Goal: Feedback & Contribution: Contribute content

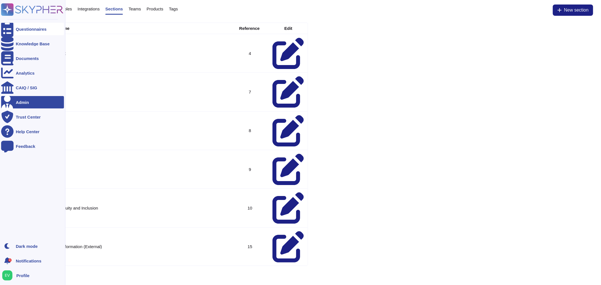
click at [36, 27] on div "Questionnaires" at bounding box center [31, 29] width 31 height 4
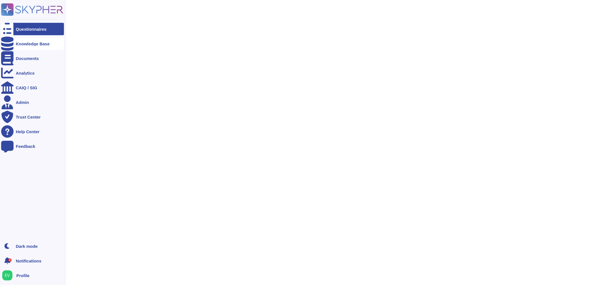
click at [29, 48] on div "Knowledge Base" at bounding box center [32, 43] width 63 height 12
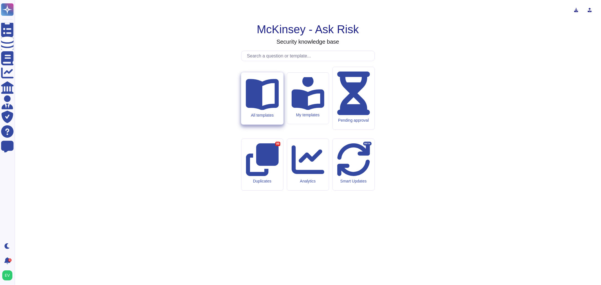
click at [264, 117] on div "All templates" at bounding box center [262, 115] width 33 height 5
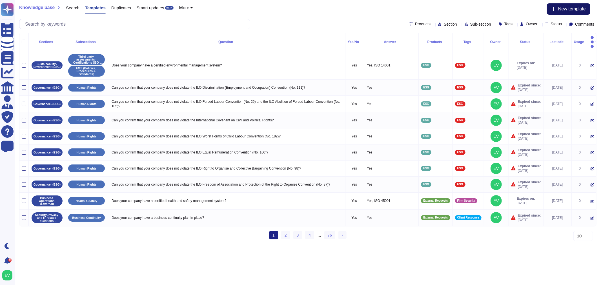
click at [562, 10] on span "New template" at bounding box center [572, 9] width 28 height 5
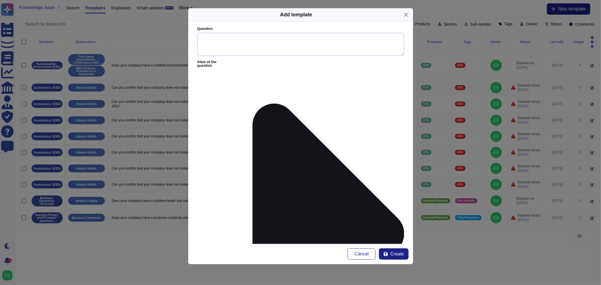
click at [209, 34] on textarea "Question" at bounding box center [300, 44] width 207 height 23
paste textarea "[PERSON_NAME], Partner/LOM from [GEOGRAPHIC_DATA], has requested that his curre…"
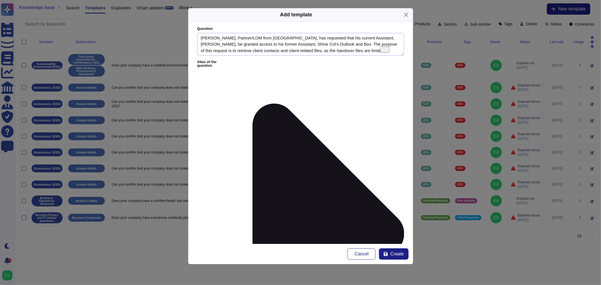
click at [199, 38] on textarea "[PERSON_NAME], Partner/LOM from [GEOGRAPHIC_DATA], has requested that his curre…" at bounding box center [300, 44] width 207 height 23
click at [250, 39] on textarea "Can we grant a colleague access to a former [PERSON_NAME], Partner/LOM from [GE…" at bounding box center [300, 44] width 207 height 23
click at [282, 38] on textarea "Can we grant a colleague access to a former [PERSON_NAME], Partner/LOM from [GE…" at bounding box center [300, 44] width 207 height 23
drag, startPoint x: 325, startPoint y: 39, endPoint x: 306, endPoint y: 40, distance: 19.5
click at [306, 40] on textarea "Can we grant a colleague access to a former colleague's inbox and [PERSON_NAME]…" at bounding box center [300, 44] width 207 height 23
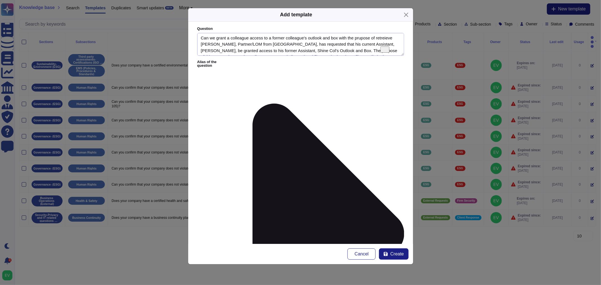
click at [344, 49] on textarea "Can we grant a colleague access to a former colleague's outlook and box with th…" at bounding box center [300, 44] width 207 height 23
click at [307, 38] on textarea "Can we grant a colleague access to a former colleague's outlook and box with th…" at bounding box center [300, 44] width 207 height 23
click at [333, 39] on textarea "Can we grant a colleague access to a former colleague's Outlook and box with th…" at bounding box center [300, 44] width 207 height 23
drag, startPoint x: 353, startPoint y: 37, endPoint x: 356, endPoint y: 47, distance: 10.2
click at [356, 47] on textarea "Can we grant a colleague access to a former colleague's Outlook and Box with th…" at bounding box center [300, 44] width 207 height 23
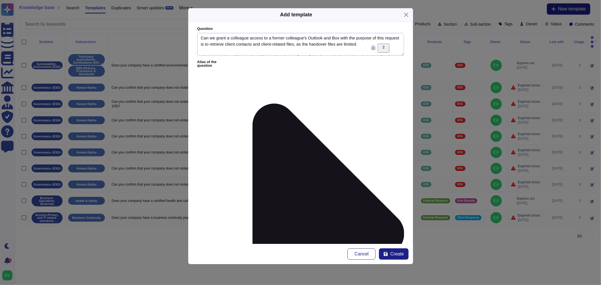
drag, startPoint x: 377, startPoint y: 37, endPoint x: 389, endPoint y: 41, distance: 12.8
click at [389, 41] on textarea "Can we grant a colleague access to a former colleague's Outlook and Box with th…" at bounding box center [300, 44] width 207 height 23
drag, startPoint x: 306, startPoint y: 43, endPoint x: 269, endPoint y: 44, distance: 36.6
click at [269, 44] on textarea "Can we grant a colleague access to a former colleague's Outlook and Box with th…" at bounding box center [300, 44] width 207 height 23
drag, startPoint x: 303, startPoint y: 52, endPoint x: 340, endPoint y: 45, distance: 37.7
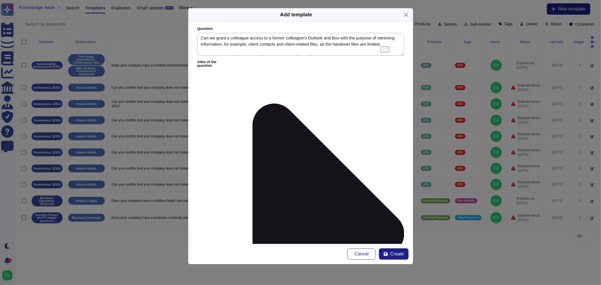
click at [340, 45] on textarea "Can we grant a colleague access to a former colleague's Outlook and Box with th…" at bounding box center [300, 44] width 207 height 23
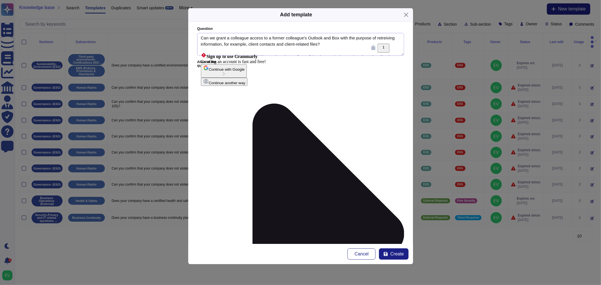
drag, startPoint x: 210, startPoint y: 45, endPoint x: 205, endPoint y: 43, distance: 5.5
click at [205, 43] on textarea "Can we grant a colleague access to a former colleague's Outlook and Box with th…" at bounding box center [300, 44] width 207 height 23
drag, startPoint x: 219, startPoint y: 44, endPoint x: 195, endPoint y: 46, distance: 23.5
click at [195, 46] on form "Question Can we grant a colleague access to a former colleague's Outlook and Bo…" at bounding box center [300, 133] width 225 height 222
paste textarea "ie"
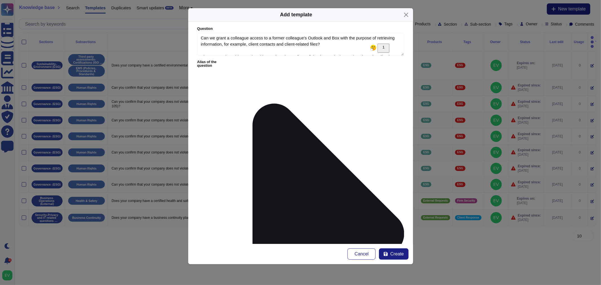
click at [358, 37] on textarea "Can we grant a colleague access to a former colleague's Outlook and Box with th…" at bounding box center [300, 44] width 207 height 23
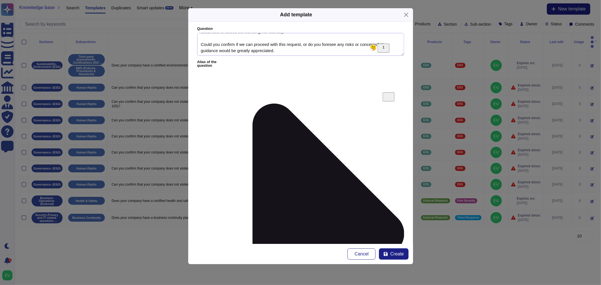
drag, startPoint x: 315, startPoint y: 48, endPoint x: 202, endPoint y: 39, distance: 113.9
click at [202, 39] on textarea "Can we grant a colleague access to a former colleague's Outlook and Box with th…" at bounding box center [300, 44] width 207 height 23
drag, startPoint x: 282, startPoint y: 50, endPoint x: 201, endPoint y: 43, distance: 81.1
click at [201, 43] on textarea "Can we grant a colleague access to a former colleague's Outlook and Box with th…" at bounding box center [300, 44] width 207 height 23
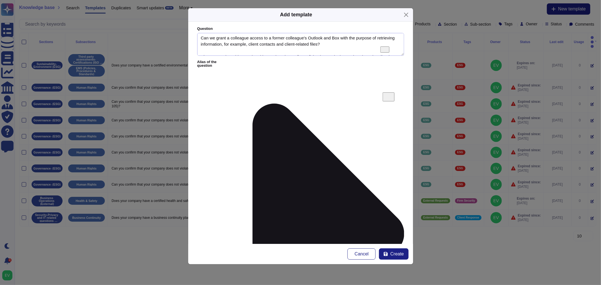
drag, startPoint x: 214, startPoint y: 41, endPoint x: 203, endPoint y: 36, distance: 12.1
click at [203, 36] on textarea "Can we grant a colleague access to a former colleague's Outlook and Box with th…" at bounding box center [300, 44] width 207 height 23
click at [322, 48] on textarea "Can we grant a colleague access to a former colleague's Outlook and Box with th…" at bounding box center [300, 44] width 207 height 23
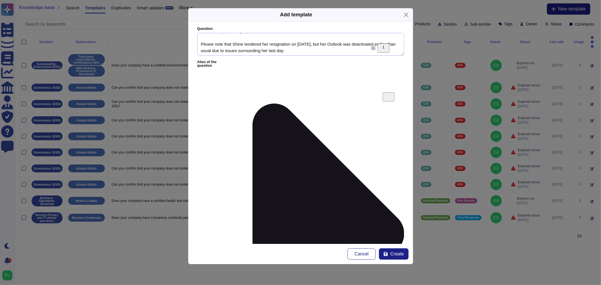
drag, startPoint x: 213, startPoint y: 49, endPoint x: 265, endPoint y: 54, distance: 52.1
click at [265, 54] on textarea "Can we grant a colleague access to a former colleague's Outlook and Box with th…" at bounding box center [300, 44] width 207 height 23
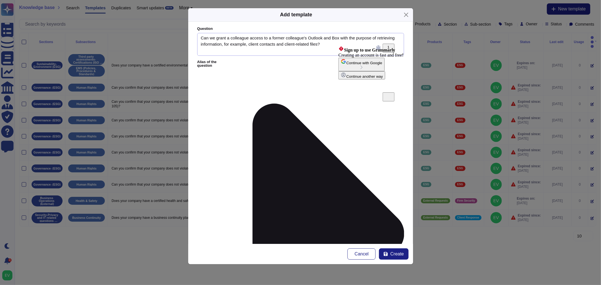
click at [353, 37] on textarea "Can we grant a colleague access to a former colleague's Outlook and Box with th…" at bounding box center [300, 44] width 207 height 23
click at [325, 38] on textarea "Can we grant a colleague access to a former colleague's Outlook and Box with th…" at bounding box center [300, 44] width 207 height 23
click at [338, 39] on textarea "Can we grant a colleague access to a former colleague's Outlook and Box with th…" at bounding box center [300, 44] width 207 height 23
drag, startPoint x: 356, startPoint y: 38, endPoint x: 341, endPoint y: 37, distance: 14.7
click at [341, 37] on textarea "Can we grant a colleague access to a former colleague's Outlook and Box? with t…" at bounding box center [300, 44] width 207 height 23
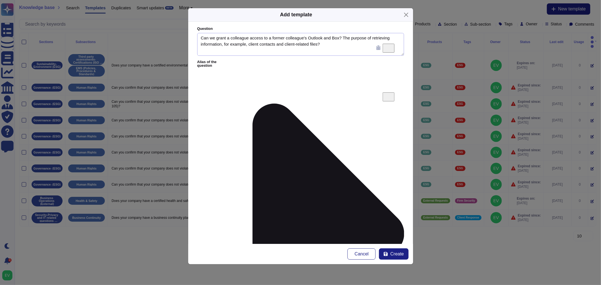
click at [365, 38] on textarea "Can we grant a colleague access to a former colleague's Outlook and Box? The pu…" at bounding box center [300, 44] width 207 height 23
click at [375, 39] on textarea "Can we grant a colleague access to a former colleague's Outlook and Box? The pu…" at bounding box center [300, 44] width 207 height 23
type textarea "Can we grant a colleague access to a former colleague's Outlook and Box? The pu…"
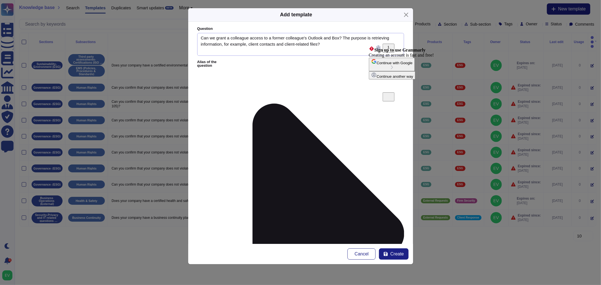
drag, startPoint x: 378, startPoint y: 37, endPoint x: 342, endPoint y: 38, distance: 36.3
click at [342, 38] on textarea "Can we grant a colleague access to a former colleague's Outlook and Box? The pu…" at bounding box center [300, 44] width 207 height 23
paste textarea "the former colleague’s line manager should consult with local HR/Talent to eval…"
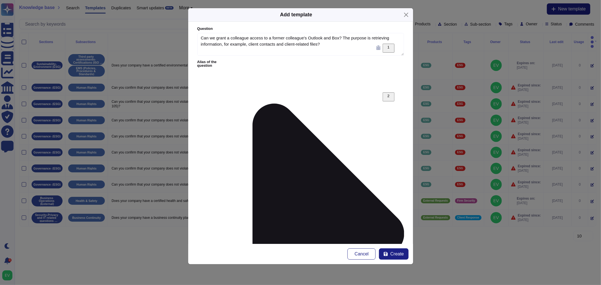
paste textarea "With the necessary approvals from [PERSON_NAME], the former colleague’s line ma…"
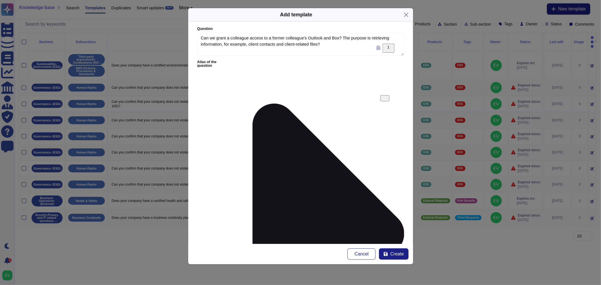
paste textarea "additional guardrails from a data risk perspective should also be implemented: …"
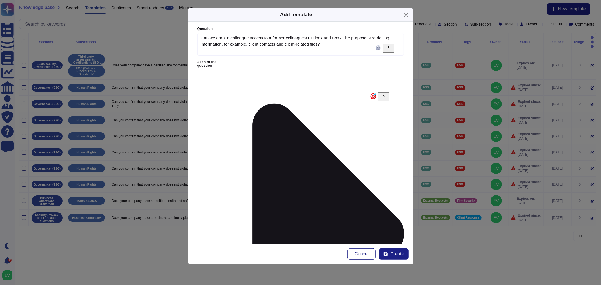
type textarea "Response Template: The former colleague’s line manager should consult with loca…"
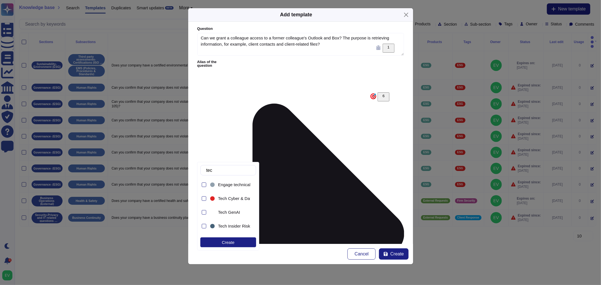
type input "tech"
click at [231, 199] on span "Tech Cyber & Data" at bounding box center [235, 198] width 35 height 5
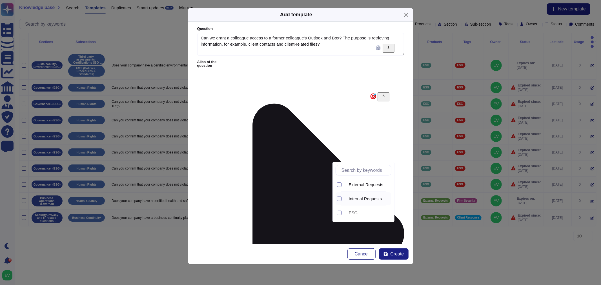
click at [361, 199] on span "Internal Requests" at bounding box center [365, 198] width 33 height 5
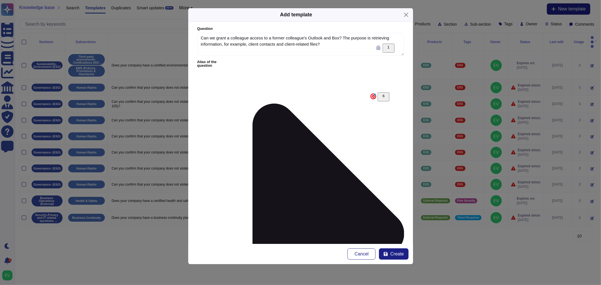
type input "tech"
click at [238, 199] on span "Technology Risk (Internal)" at bounding box center [235, 201] width 49 height 5
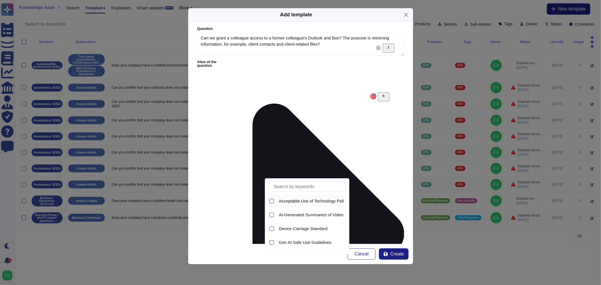
click at [297, 204] on div "Acceptable Use of Technology Policy" at bounding box center [312, 201] width 70 height 13
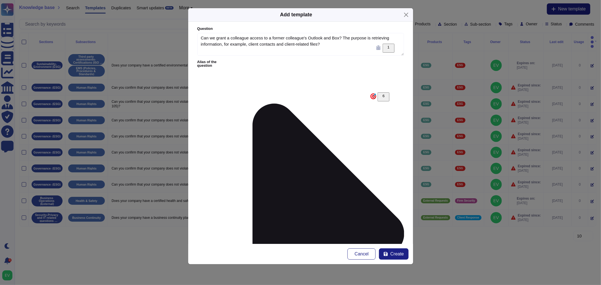
click at [391, 252] on span "Create" at bounding box center [397, 254] width 14 height 5
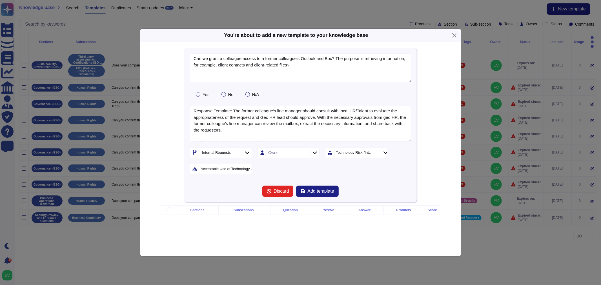
type textarea "Can we grant a colleague access to a former colleague's Outlook and Box? The pu…"
type textarea "Response Template: The former colleague’s line manager should consult with loca…"
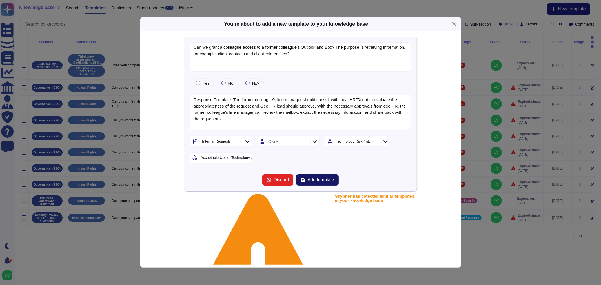
click at [312, 184] on button "Add template" at bounding box center [317, 179] width 42 height 11
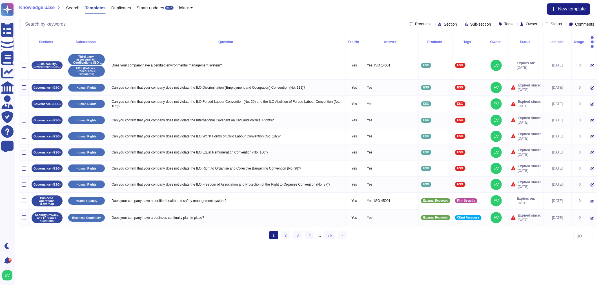
click at [415, 23] on span "Products" at bounding box center [422, 24] width 15 height 4
click at [431, 63] on span "Internal Requests" at bounding box center [419, 65] width 33 height 5
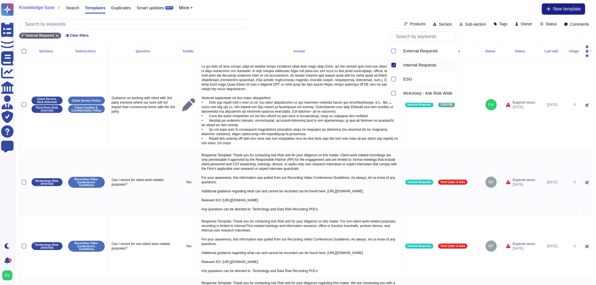
click at [421, 20] on div "Products Section Sub-section Tags Owner Status Comments" at bounding box center [305, 24] width 572 height 10
click at [439, 24] on span "Section" at bounding box center [445, 24] width 13 height 4
type input "tech"
click at [440, 54] on div "Technology Risk (Internal)" at bounding box center [449, 51] width 65 height 13
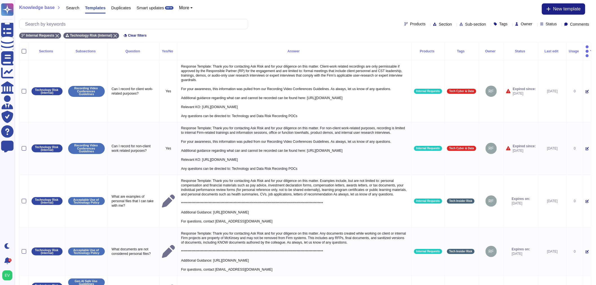
click at [465, 25] on span "Sub-section" at bounding box center [475, 24] width 21 height 4
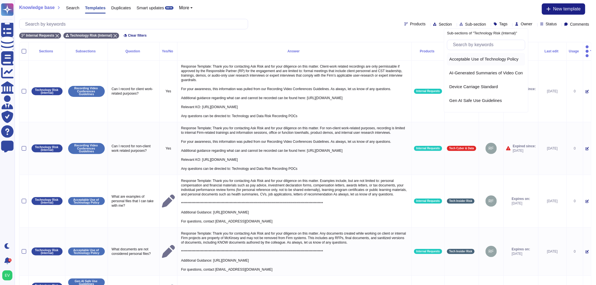
click at [469, 61] on span "Acceptable Use of Technology Policy" at bounding box center [483, 59] width 69 height 5
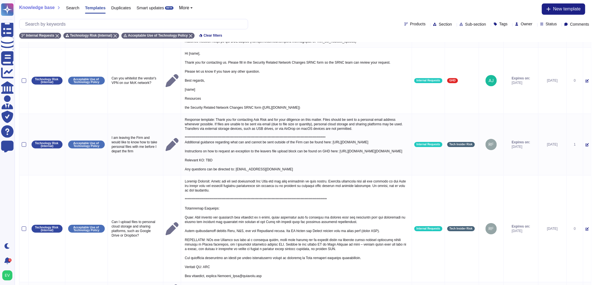
scroll to position [733, 0]
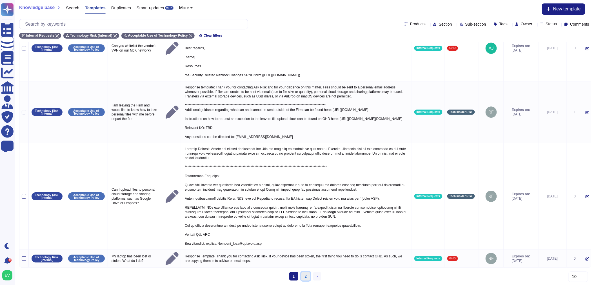
click at [303, 278] on link "2" at bounding box center [305, 276] width 9 height 8
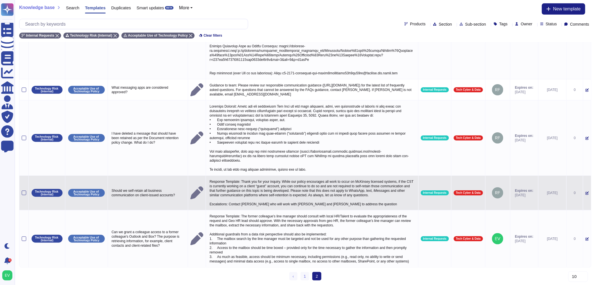
scroll to position [148, 0]
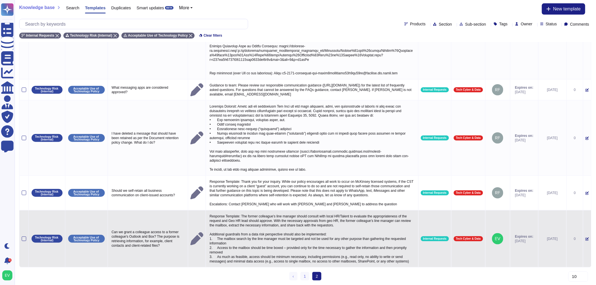
click at [322, 220] on p "Response Template: The former colleague’s line manager should consult with loca…" at bounding box center [312, 239] width 208 height 52
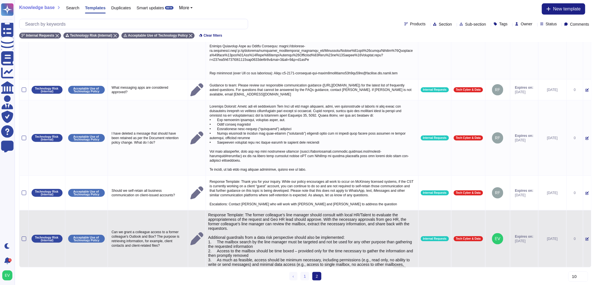
click at [241, 213] on textarea "Response Template: The former colleague’s line manager should consult with loca…" at bounding box center [311, 245] width 206 height 64
type textarea "Response Template: Thank you for contacting the Ask Risk team. The former colle…"
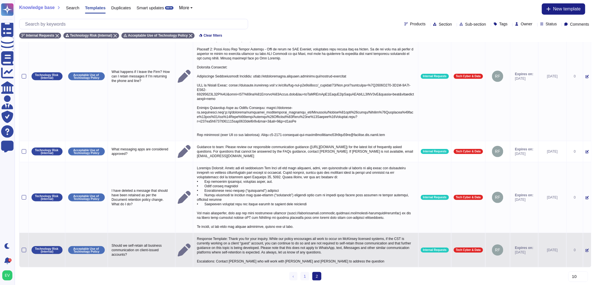
click at [401, 181] on tbody "Technology Risk (Internal) Acceptable Use of Technology Policy How do I remove …" at bounding box center [305, 126] width 572 height 281
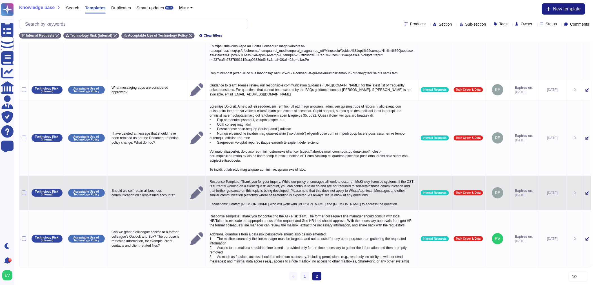
scroll to position [152, 0]
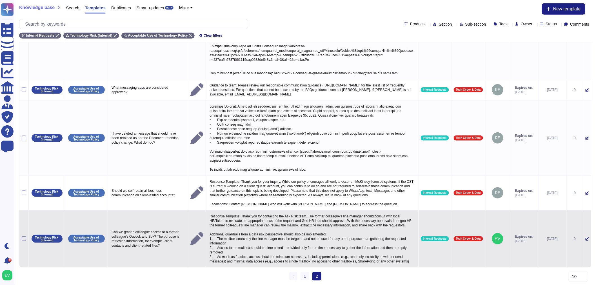
click at [353, 242] on p "Response Template: Thank you for contacting the Ask Risk team. The former colle…" at bounding box center [312, 239] width 208 height 52
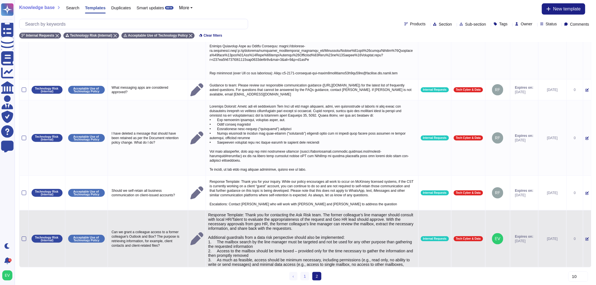
type textarea "Response Template: Thank you for contacting the Ask Risk team. The former colle…"
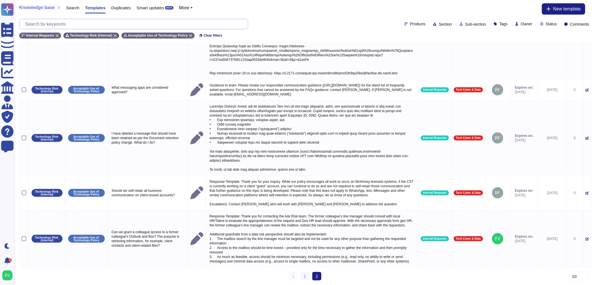
click at [148, 20] on input "text" at bounding box center [135, 24] width 226 height 10
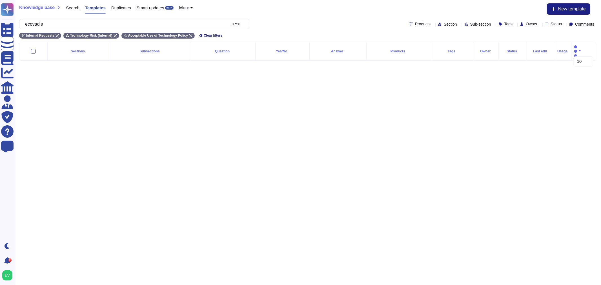
type input "ecovadis"
click at [111, 32] on div "Internal Requests Technology Risk (Internal) Acceptable Use of Technology Polic…" at bounding box center [307, 33] width 577 height 9
click at [114, 36] on icon at bounding box center [115, 35] width 3 height 3
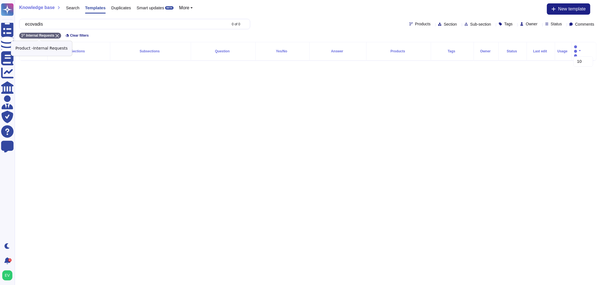
click at [55, 35] on icon at bounding box center [56, 35] width 3 height 3
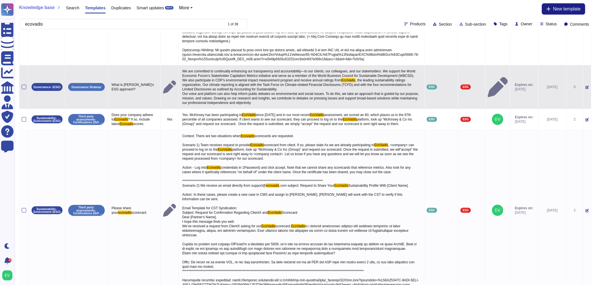
scroll to position [141, 0]
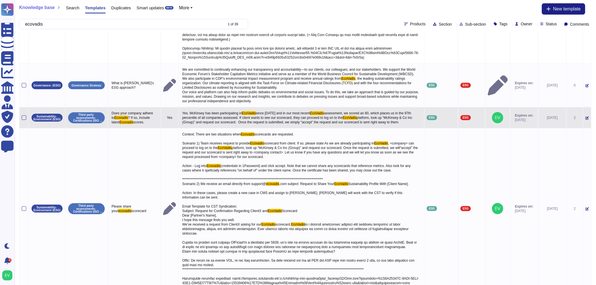
click at [373, 126] on p "Yes. McKinsey has been participating in EcoVadis since [DATE] and in our most r…" at bounding box center [301, 118] width 241 height 16
type textarea "Yes. McKinsey has been participating in EcoVadis since [DATE] and in our most r…"
drag, startPoint x: 368, startPoint y: 118, endPoint x: 364, endPoint y: 130, distance: 11.8
click at [364, 129] on textarea "Yes. McKinsey has been participating in EcoVadis since [DATE] and in our most r…" at bounding box center [301, 119] width 240 height 19
